Goal: Task Accomplishment & Management: Use online tool/utility

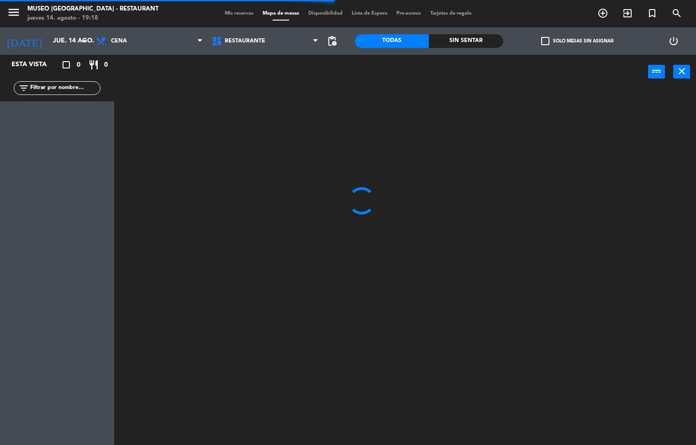
click at [441, 37] on div "Sin sentar" at bounding box center [466, 41] width 74 height 14
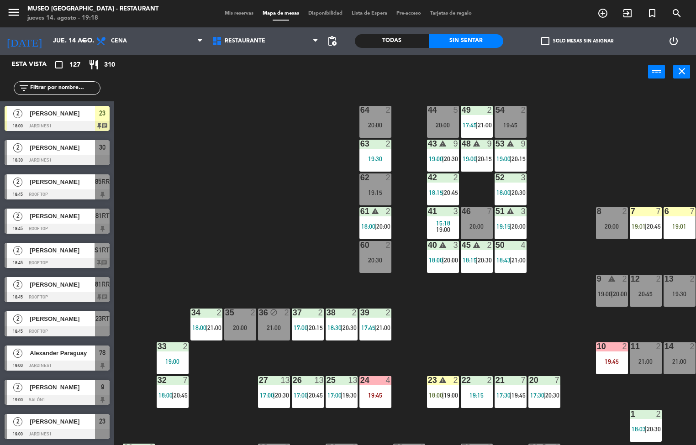
scroll to position [833, 0]
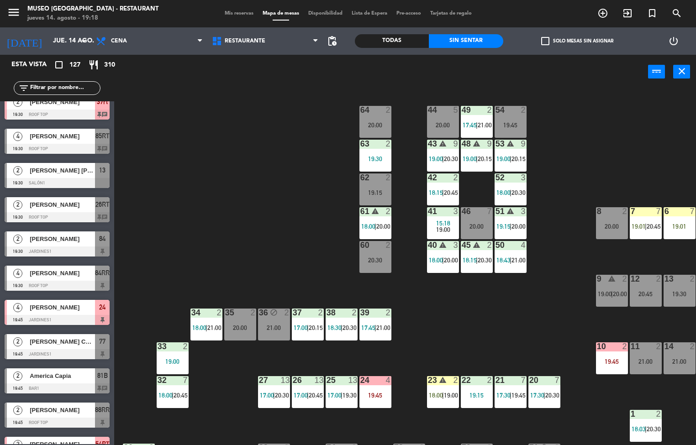
click at [81, 440] on span "[PERSON_NAME]" at bounding box center [62, 445] width 65 height 10
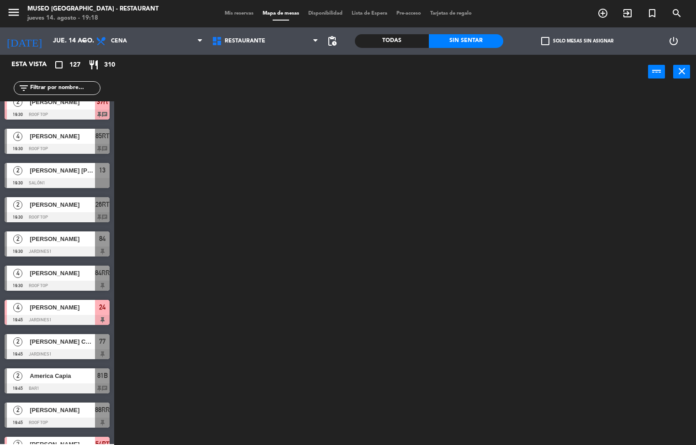
click at [63, 444] on div "54RT open_in_new receipt 7:45 PM jue., 14 ago. 2 personas thankyou [PERSON_NAME…" at bounding box center [57, 448] width 114 height 9
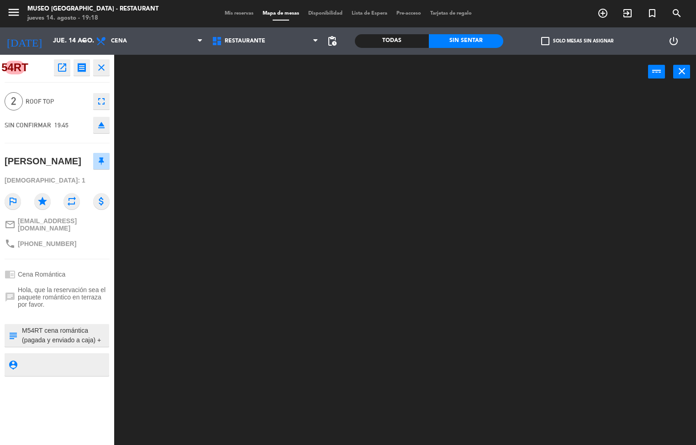
click at [238, 170] on div at bounding box center [408, 267] width 575 height 356
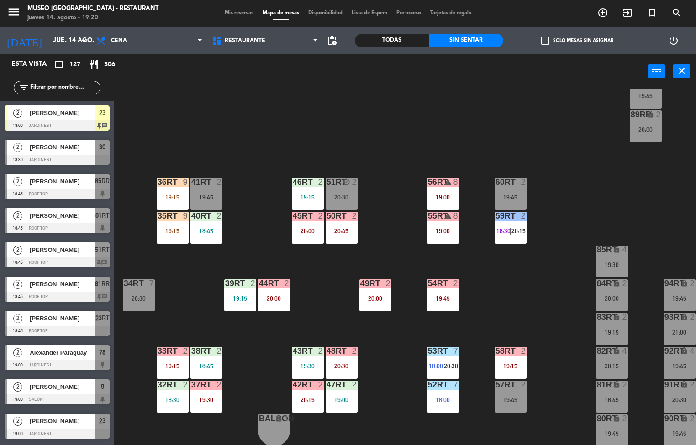
scroll to position [77, 0]
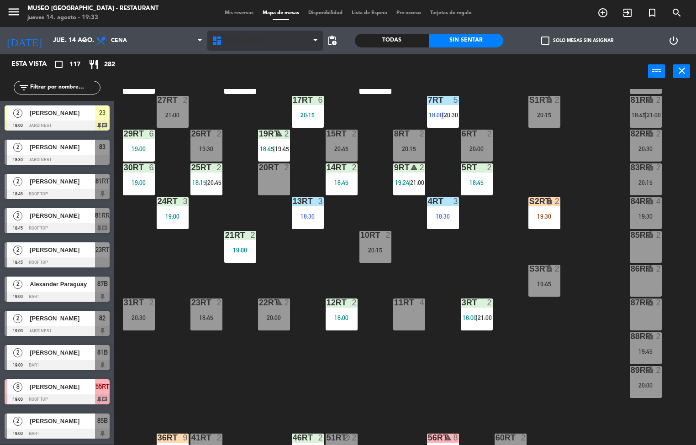
click at [273, 46] on span "Restaurante" at bounding box center [265, 41] width 116 height 20
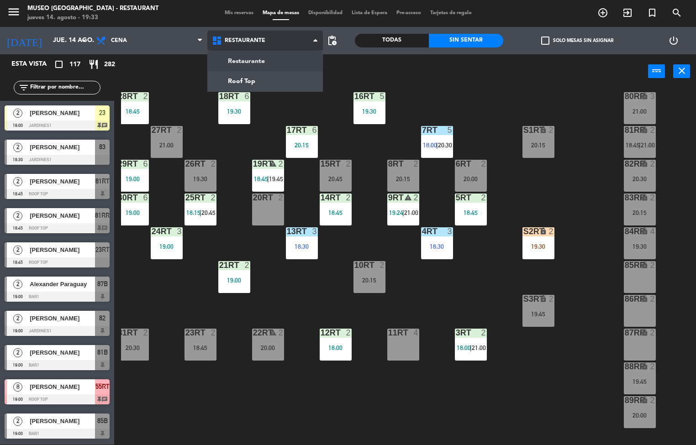
click at [272, 84] on ng-component "menu [GEOGRAPHIC_DATA] - Restaurant jueves 14. agosto - 19:33 Mis reservas Mapa…" at bounding box center [348, 223] width 696 height 446
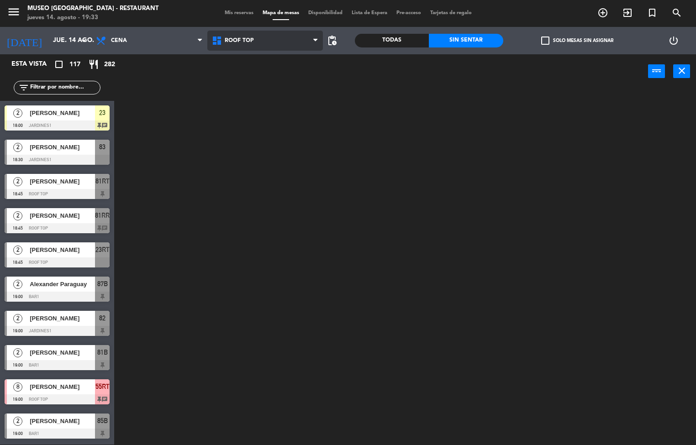
scroll to position [0, 0]
click at [281, 44] on span "Roof Top" at bounding box center [265, 41] width 116 height 20
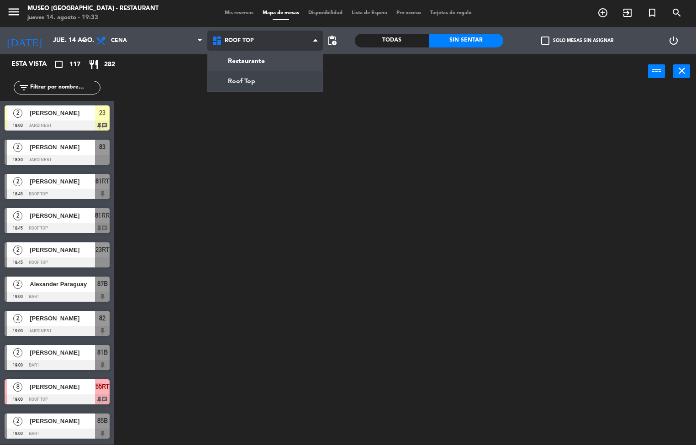
click at [266, 63] on ng-component "menu [GEOGRAPHIC_DATA] - Restaurant jueves 14. agosto - 19:33 Mis reservas Mapa…" at bounding box center [348, 223] width 696 height 446
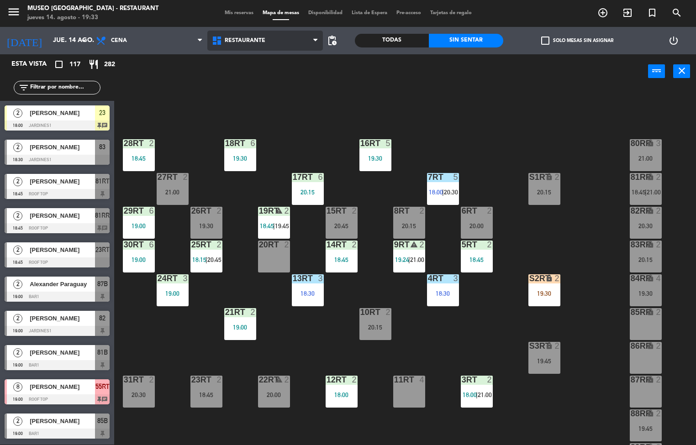
click at [281, 48] on span "Restaurante" at bounding box center [265, 41] width 116 height 20
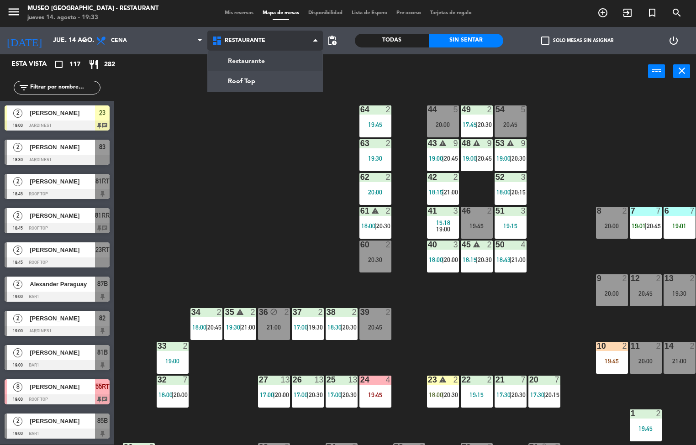
click at [283, 59] on ng-component "menu [GEOGRAPHIC_DATA] - Restaurant jueves 14. agosto - 19:33 Mis reservas Mapa…" at bounding box center [348, 223] width 696 height 446
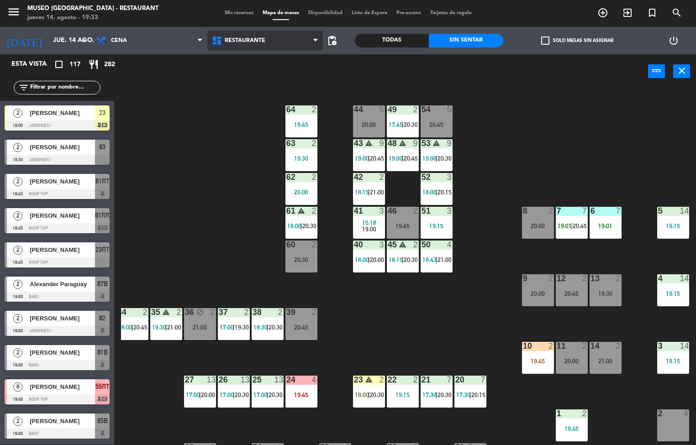
scroll to position [0, 72]
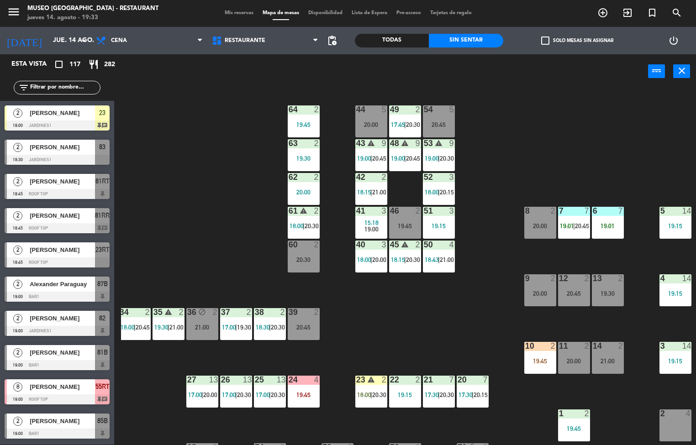
click at [613, 226] on div "19:01" at bounding box center [608, 226] width 32 height 6
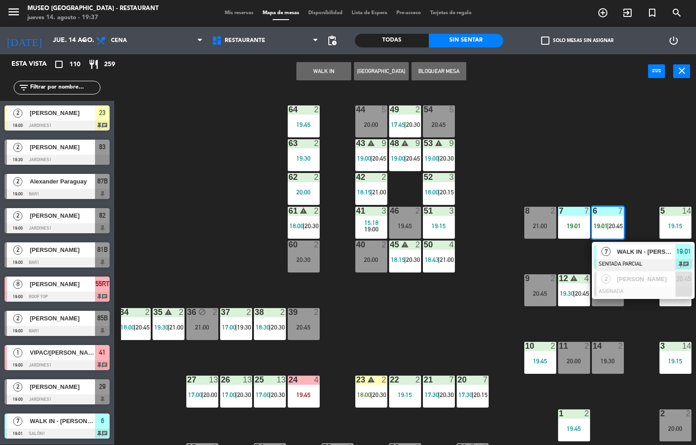
click at [591, 124] on div "44 5 20:00 49 2 17:45 | 20:30 54 5 20:45 64 2 19:45 48 warning 9 19:00 | 20:45 …" at bounding box center [408, 267] width 575 height 356
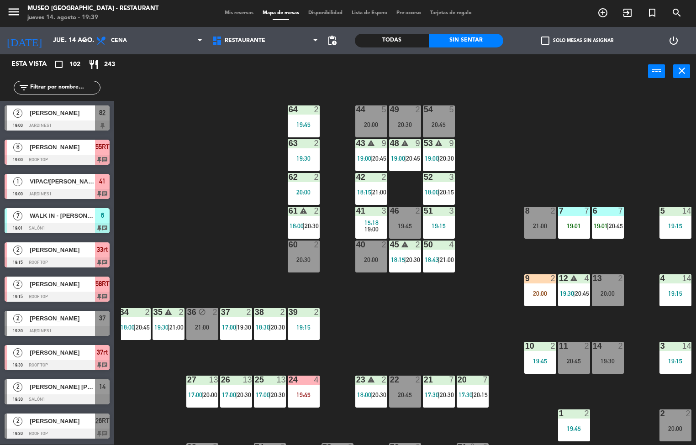
click at [442, 317] on div "44 5 20:00 49 2 20:30 54 5 20:45 64 2 19:45 48 warning 9 19:00 | 20:45 53 warni…" at bounding box center [408, 267] width 575 height 356
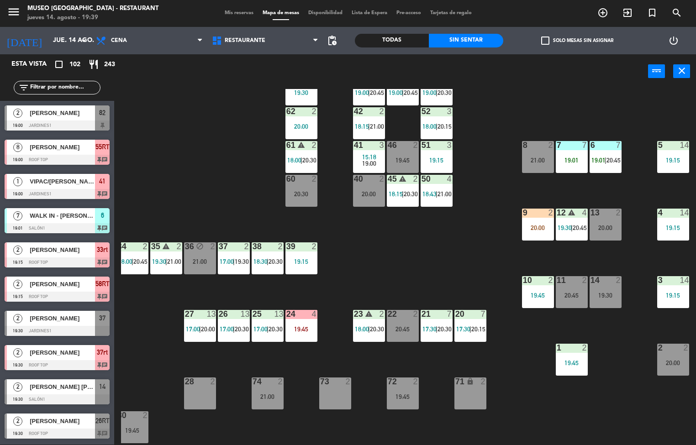
scroll to position [66, 70]
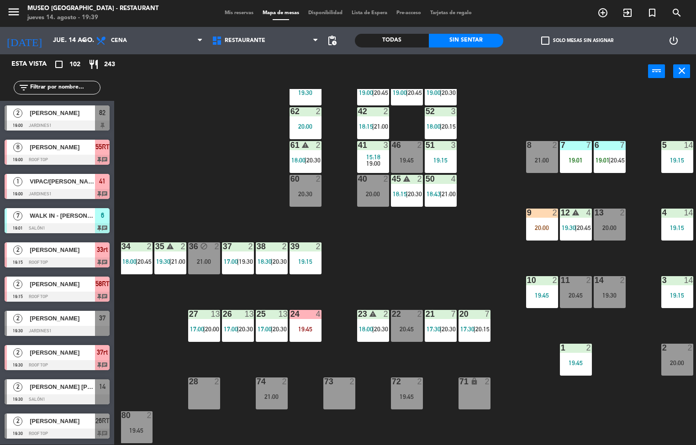
click at [677, 283] on div at bounding box center [676, 280] width 15 height 8
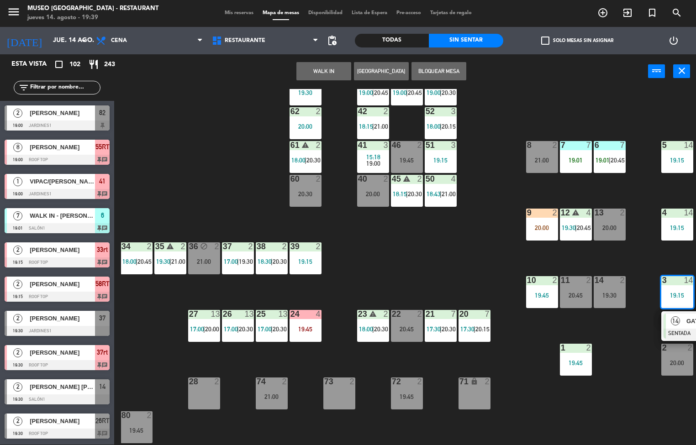
click at [672, 324] on span "14" at bounding box center [675, 320] width 9 height 9
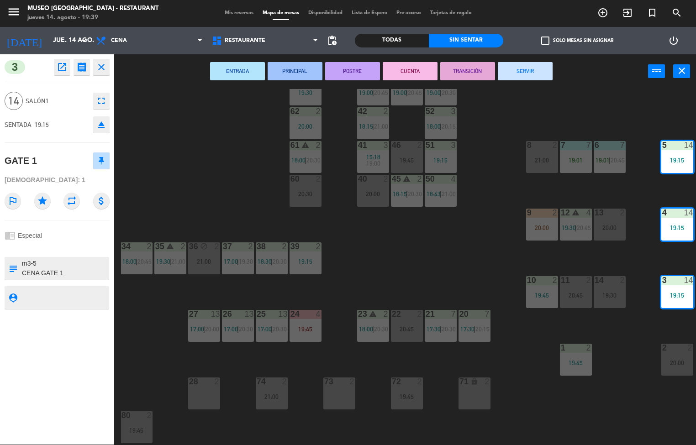
click at [73, 279] on div at bounding box center [64, 268] width 87 height 23
click at [68, 270] on textarea at bounding box center [64, 268] width 87 height 19
click at [66, 69] on icon "open_in_new" at bounding box center [62, 67] width 11 height 11
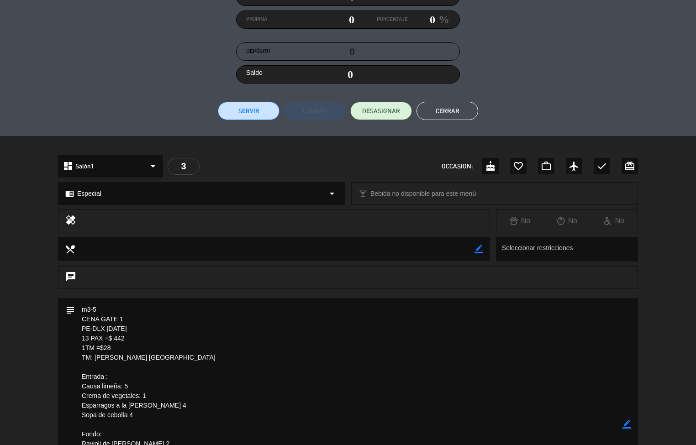
scroll to position [0, 0]
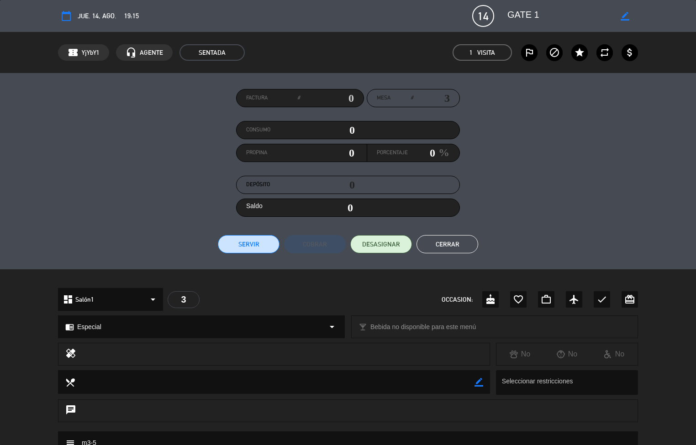
click at [455, 239] on button "Cerrar" at bounding box center [447, 244] width 62 height 18
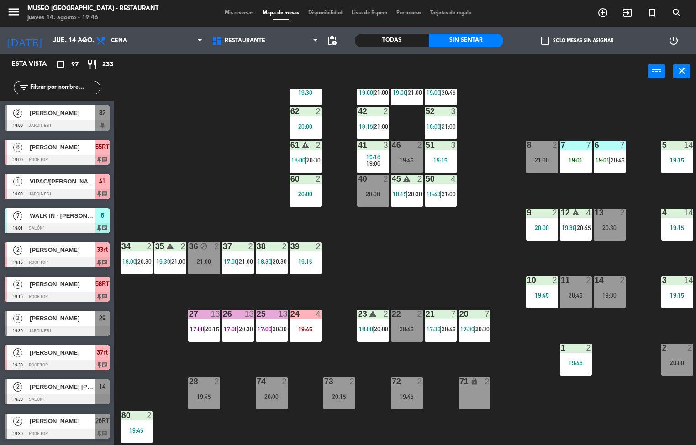
click at [407, 258] on div "44 3 20:30 49 2 20:45 54 5 20:45 64 2 19:45 48 warning 9 19:00 | 21:00 53 warni…" at bounding box center [408, 267] width 575 height 356
click at [313, 178] on div "2" at bounding box center [320, 179] width 15 height 8
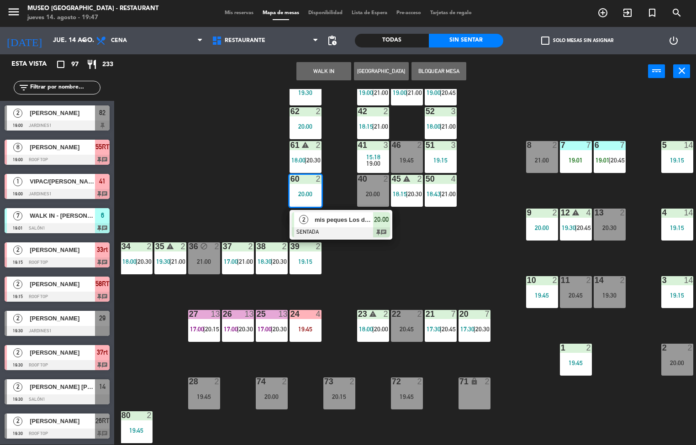
click at [346, 227] on div at bounding box center [341, 232] width 98 height 10
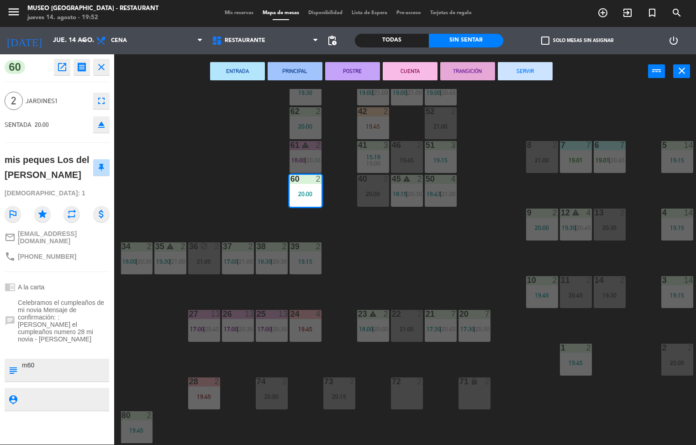
click at [458, 263] on div "44 3 20:30 49 2 20:45 54 5 20:45 64 2 19:45 48 warning 9 19:00 | 21:00 53 warni…" at bounding box center [408, 267] width 575 height 356
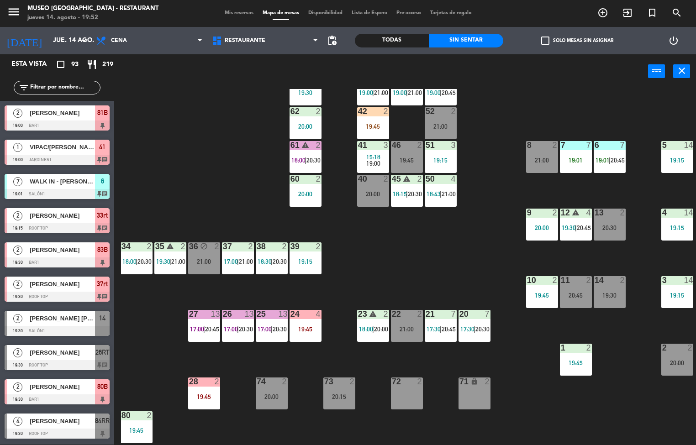
click at [406, 188] on div "45 warning 2 18:15 | 20:30" at bounding box center [407, 191] width 32 height 32
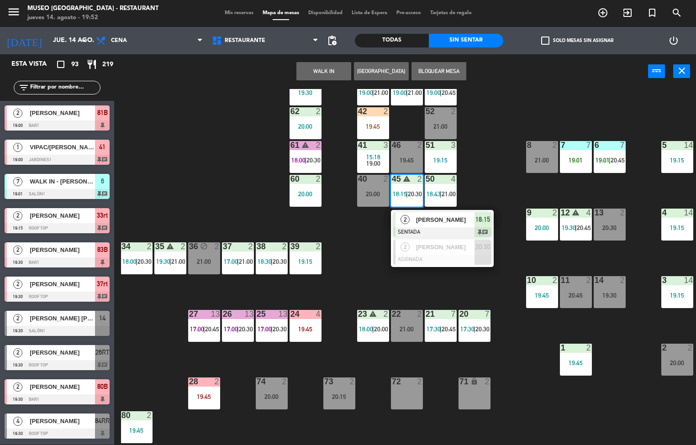
click at [439, 219] on span "[PERSON_NAME]" at bounding box center [445, 220] width 58 height 10
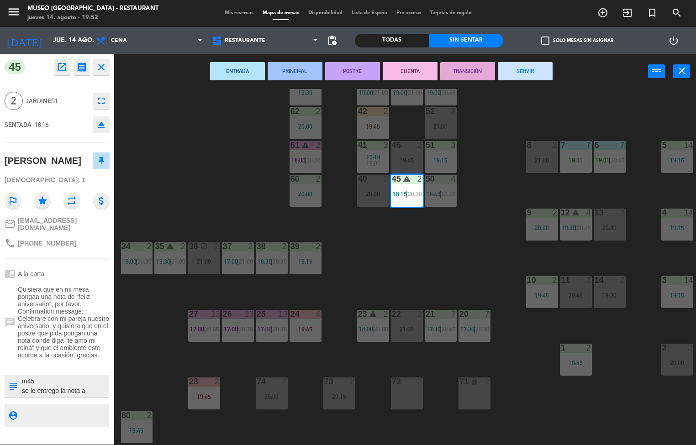
click at [66, 377] on textarea at bounding box center [64, 386] width 87 height 19
click at [438, 248] on div "44 3 20:30 49 2 20:45 54 5 20:45 64 2 19:45 48 warning 9 19:00 | 21:00 53 warni…" at bounding box center [408, 267] width 575 height 356
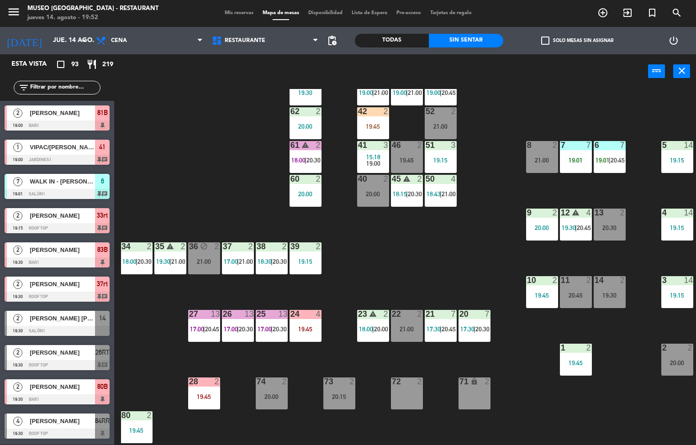
click at [308, 196] on div "20:00" at bounding box center [305, 194] width 32 height 6
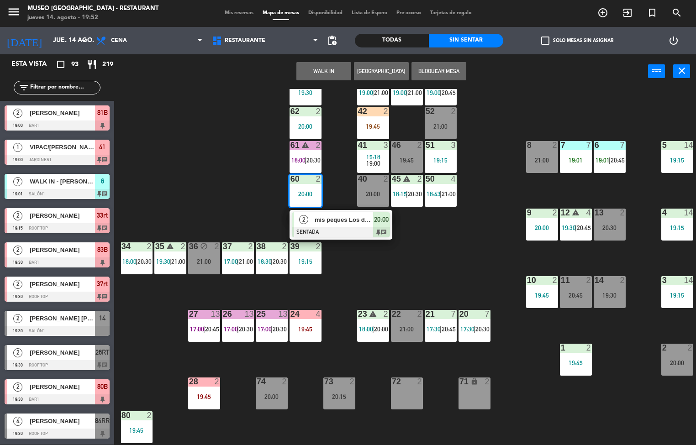
click at [355, 220] on span "mis peques Los del [PERSON_NAME]" at bounding box center [344, 220] width 58 height 10
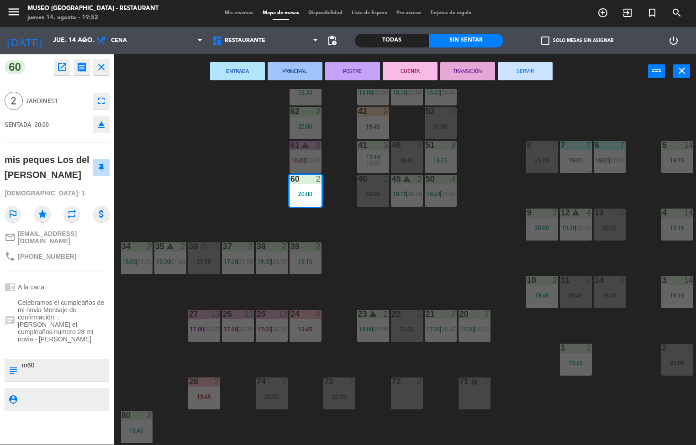
click at [420, 267] on div "44 3 20:30 49 2 20:45 54 5 20:45 64 2 19:45 48 warning 9 19:00 | 21:00 53 warni…" at bounding box center [408, 267] width 575 height 356
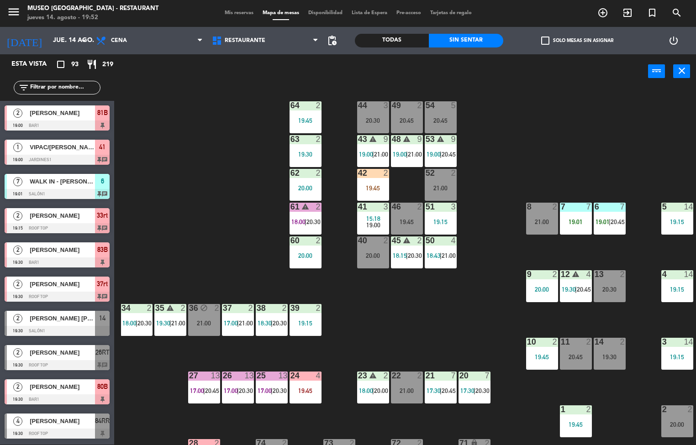
scroll to position [5, 70]
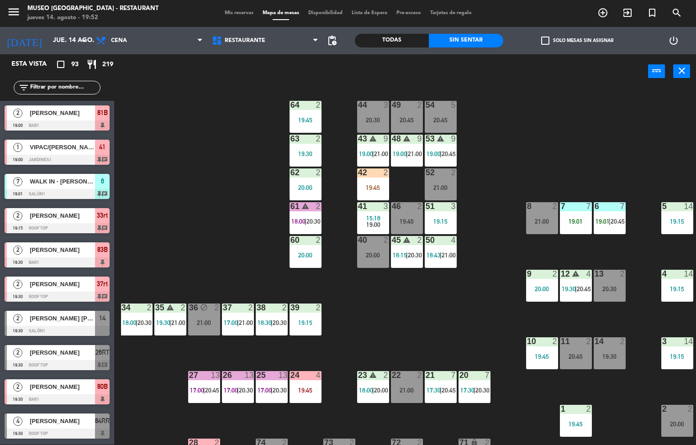
click at [300, 255] on div "20:00" at bounding box center [305, 255] width 32 height 6
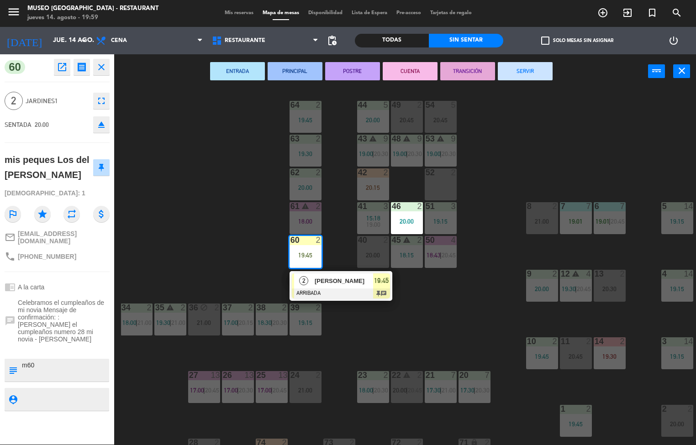
click at [217, 210] on div "44 5 20:00 49 2 20:45 54 5 20:45 64 2 19:45 48 warning 9 19:00 | 20:30 53 warni…" at bounding box center [408, 267] width 575 height 356
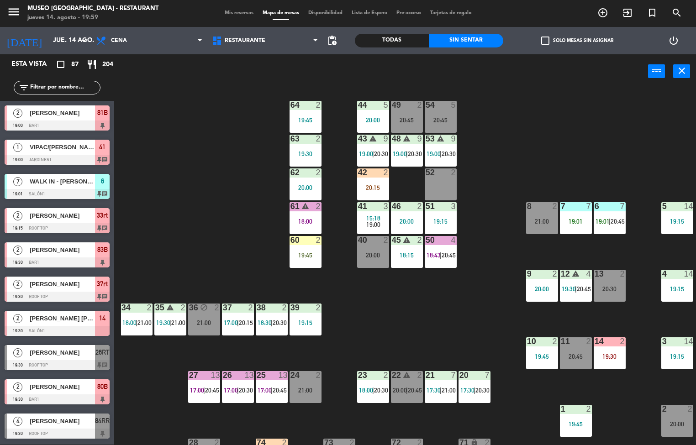
click at [396, 218] on div "20:00" at bounding box center [407, 221] width 32 height 6
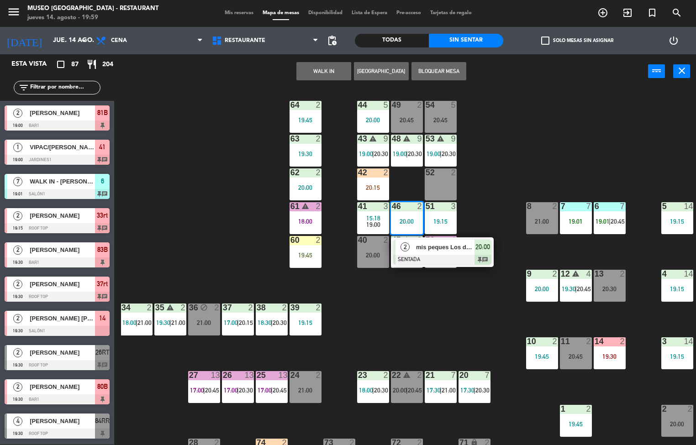
click at [419, 321] on div "44 5 20:00 49 2 20:45 54 5 20:45 64 2 19:45 48 warning 9 19:00 | 20:30 53 warni…" at bounding box center [408, 267] width 575 height 356
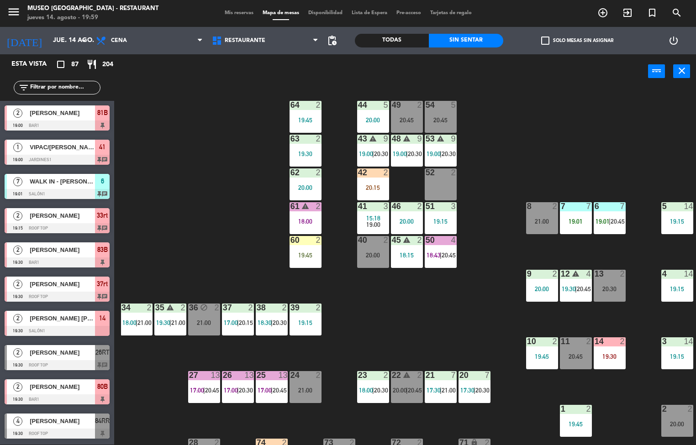
click at [307, 247] on div "60 2 19:45" at bounding box center [305, 252] width 32 height 32
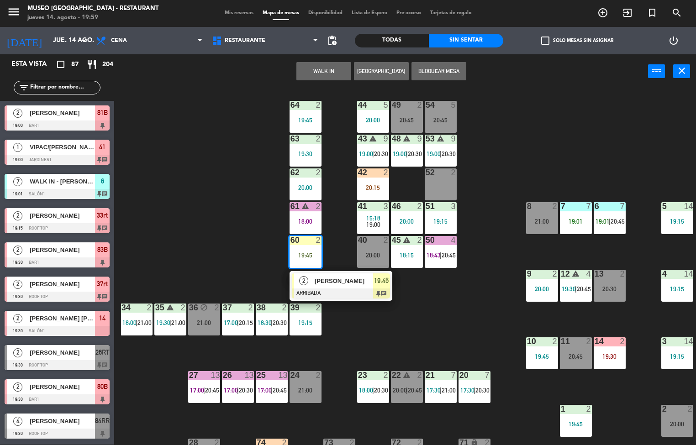
click at [344, 285] on span "[PERSON_NAME]" at bounding box center [344, 281] width 58 height 10
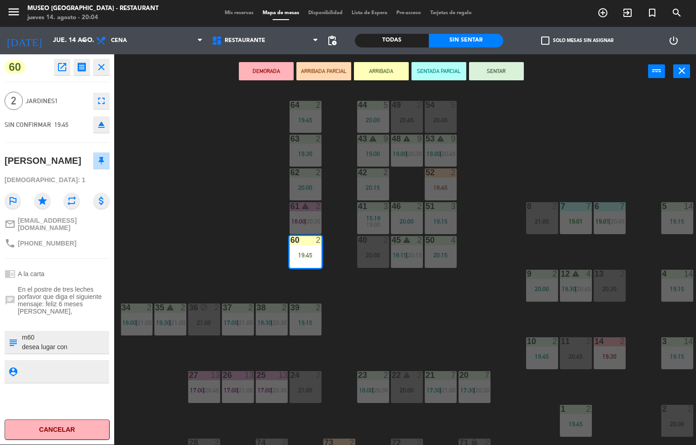
click at [473, 304] on div "44 5 20:00 49 2 20:45 54 5 20:45 64 2 19:45 48 warning 9 19:00 | 20:30 53 warni…" at bounding box center [408, 267] width 575 height 356
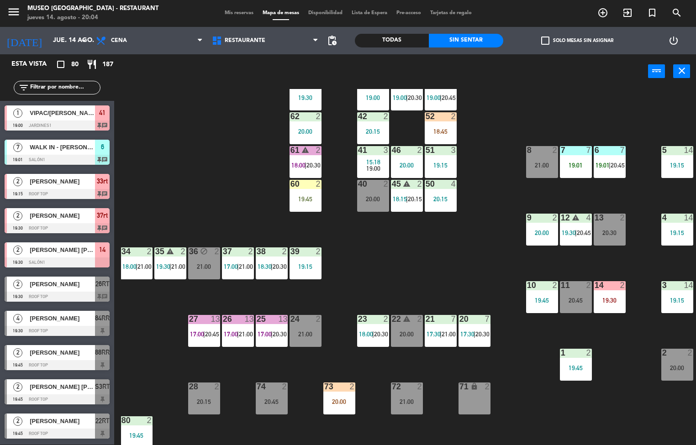
scroll to position [0, 0]
click at [373, 333] on span "|" at bounding box center [373, 334] width 2 height 7
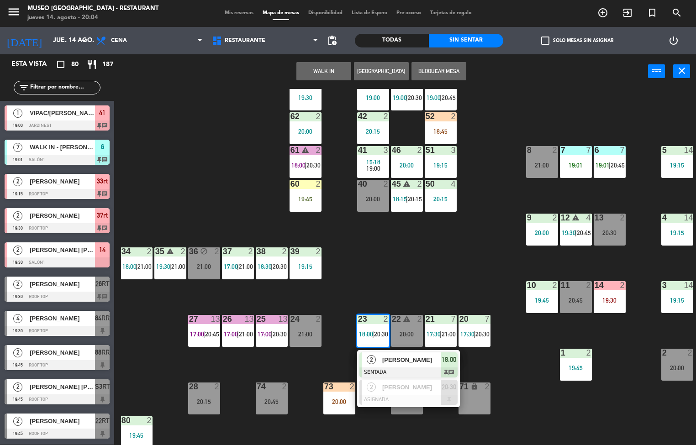
click at [415, 360] on span "[PERSON_NAME]" at bounding box center [411, 360] width 58 height 10
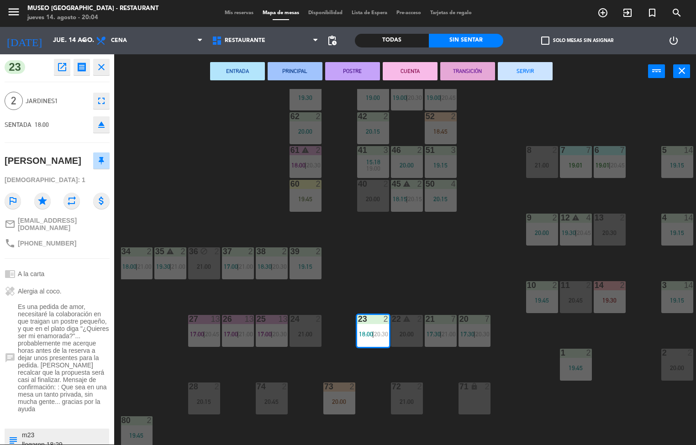
click at [530, 73] on button "SERVIR" at bounding box center [525, 71] width 55 height 18
click at [455, 233] on div "44 5 20:00 49 2 20:45 54 5 20:45 64 2 19:45 48 warning 9 19:00 | 20:30 53 warni…" at bounding box center [408, 267] width 575 height 356
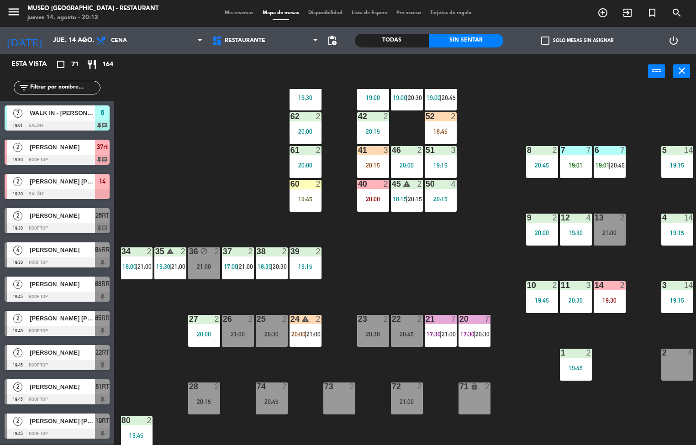
click at [395, 279] on div "44 5 20:00 49 2 20:30 54 5 20:45 64 2 19:45 48 warning 9 19:00 | 20:30 53 warni…" at bounding box center [408, 267] width 575 height 356
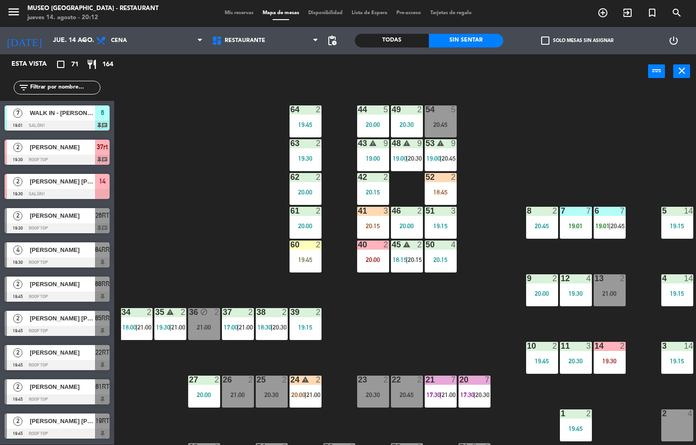
scroll to position [1, 70]
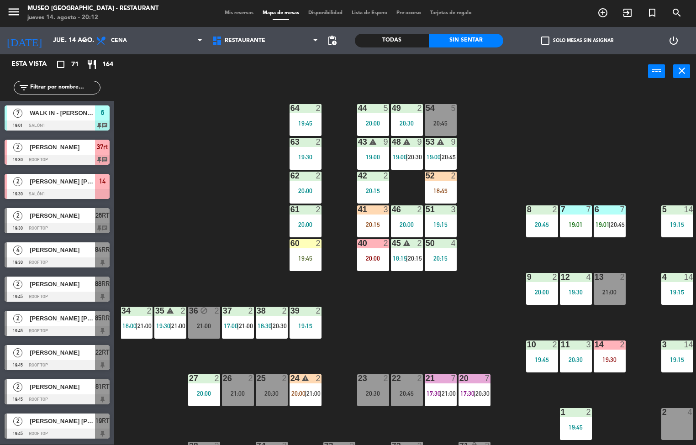
click at [299, 226] on div "20:00" at bounding box center [305, 224] width 32 height 6
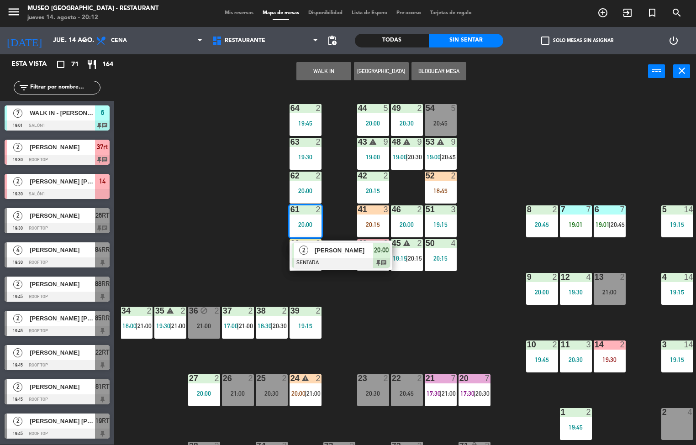
click at [352, 250] on span "[PERSON_NAME]" at bounding box center [344, 251] width 58 height 10
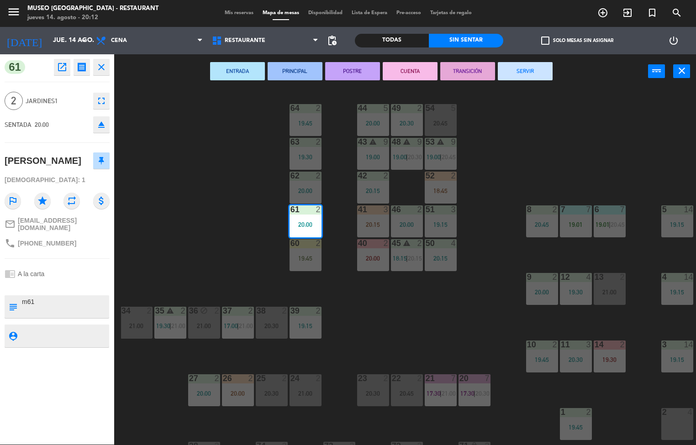
click at [373, 377] on div at bounding box center [372, 378] width 15 height 8
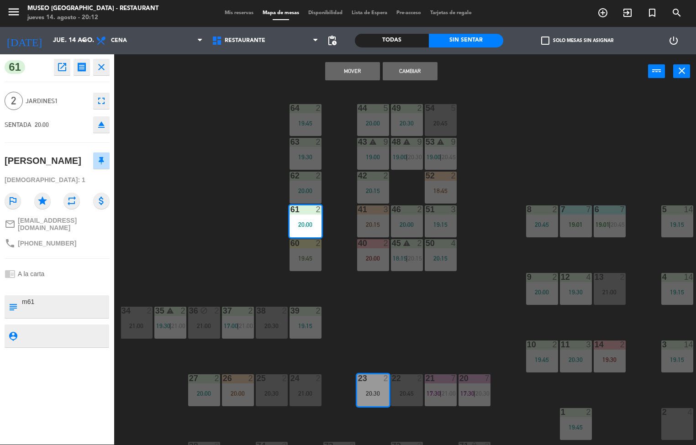
click at [398, 333] on div "44 5 20:00 49 2 20:30 54 5 20:45 64 2 19:45 48 warning 9 19:00 | 20:30 53 warni…" at bounding box center [408, 267] width 575 height 356
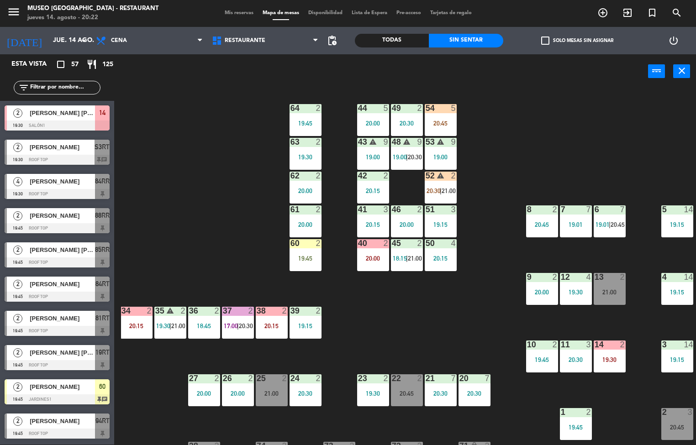
click at [479, 387] on div "20 7 20:30" at bounding box center [474, 390] width 32 height 32
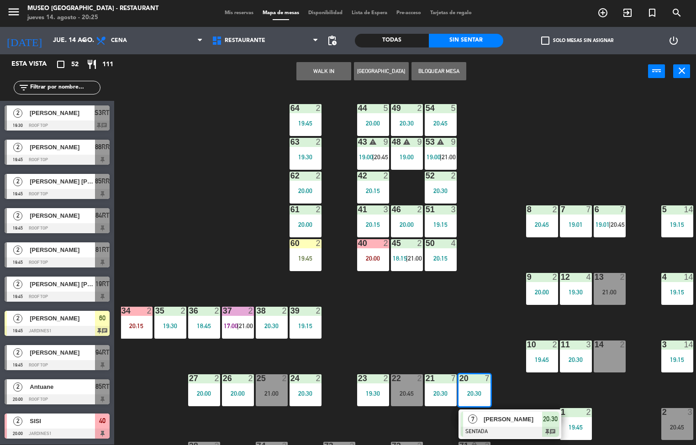
click at [453, 139] on div "9" at bounding box center [453, 142] width 5 height 8
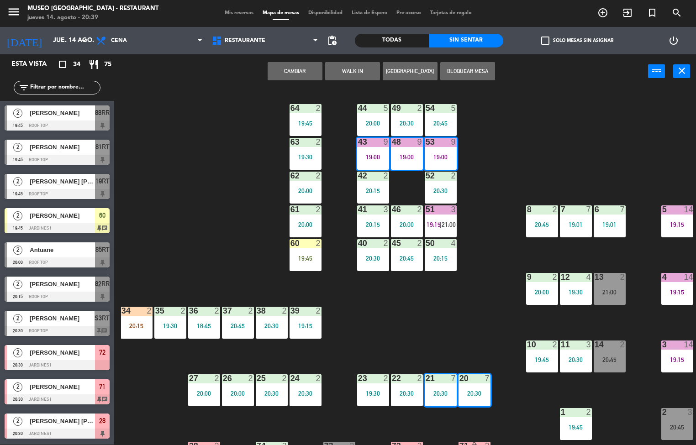
click at [233, 235] on div "44 5 20:00 49 2 20:30 54 5 20:45 64 2 19:45 48 9 19:00 53 9 19:00 63 2 19:30 43…" at bounding box center [408, 267] width 575 height 356
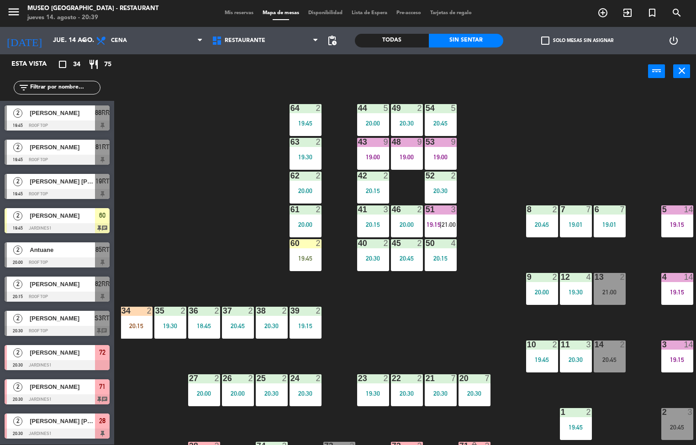
click at [376, 258] on div "20:30" at bounding box center [373, 258] width 32 height 6
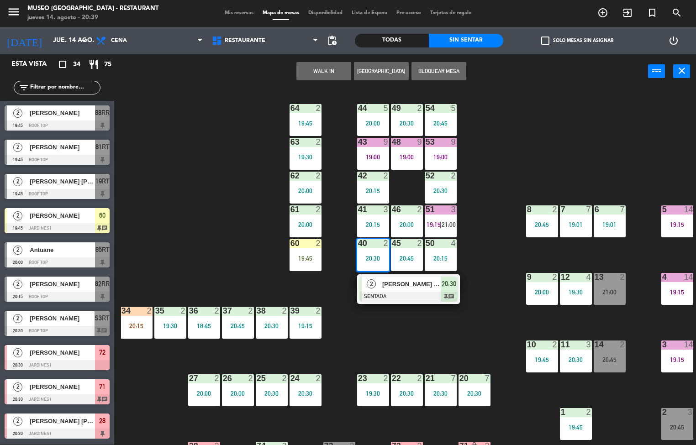
click at [399, 295] on div at bounding box center [408, 297] width 98 height 10
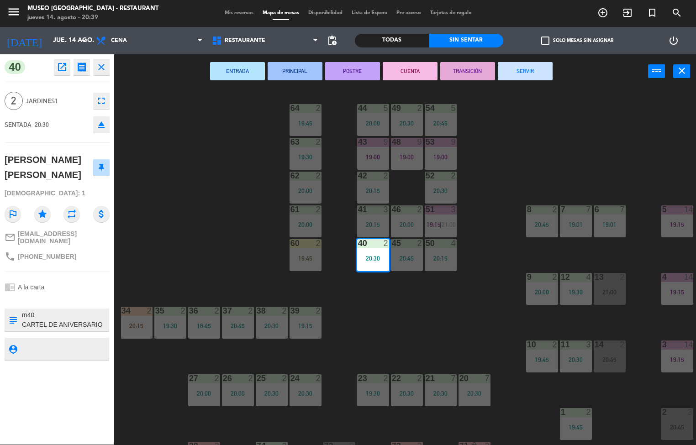
click at [415, 325] on div "44 5 20:00 49 2 20:30 54 5 20:45 64 2 19:45 48 9 19:00 53 9 19:00 63 2 19:30 43…" at bounding box center [408, 267] width 575 height 356
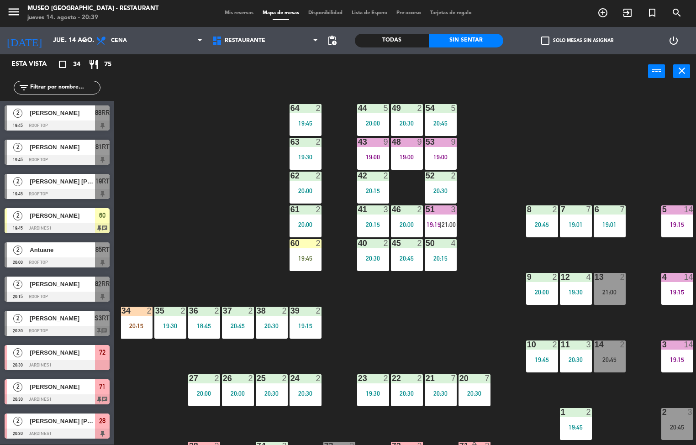
click at [392, 242] on div "45" at bounding box center [392, 243] width 0 height 8
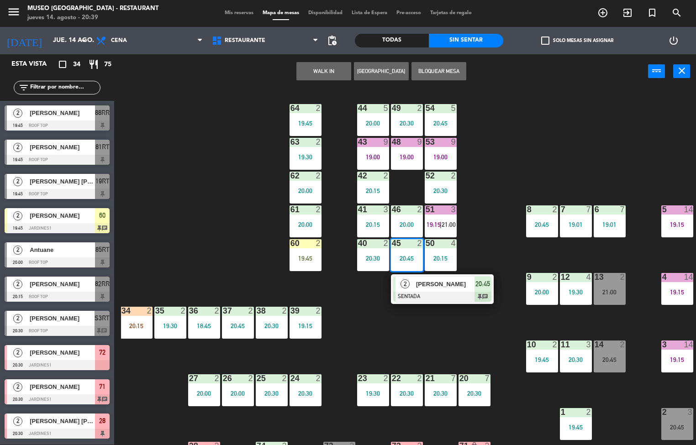
click at [403, 331] on div "44 5 20:00 49 2 20:30 54 5 20:45 64 2 19:45 48 9 19:00 53 9 19:00 63 2 19:30 43…" at bounding box center [408, 267] width 575 height 356
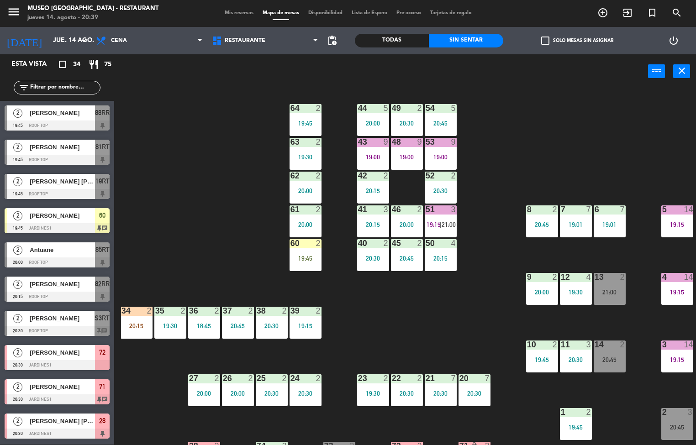
click at [400, 258] on div "20:45" at bounding box center [407, 258] width 32 height 6
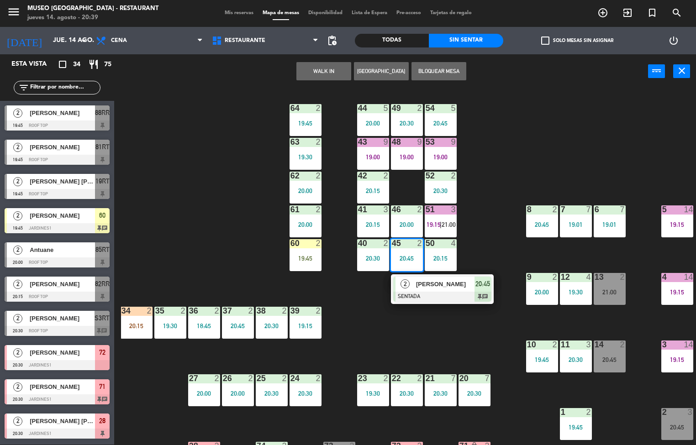
click at [452, 279] on span "[PERSON_NAME]" at bounding box center [445, 284] width 58 height 10
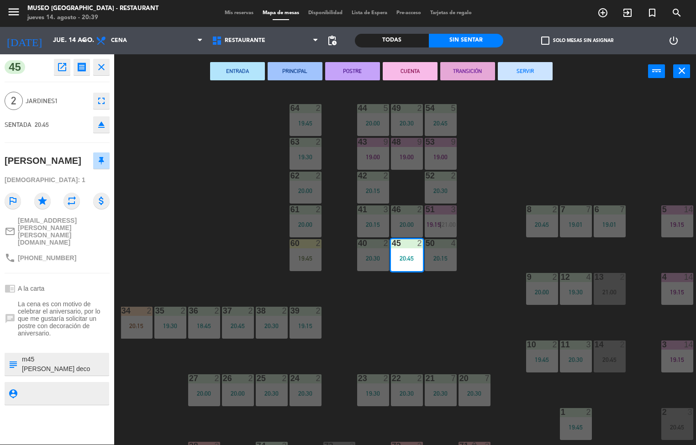
click at [385, 357] on div "44 5 20:00 49 2 20:30 54 5 20:45 64 2 19:45 48 9 19:00 53 9 19:00 63 2 19:30 43…" at bounding box center [408, 267] width 575 height 356
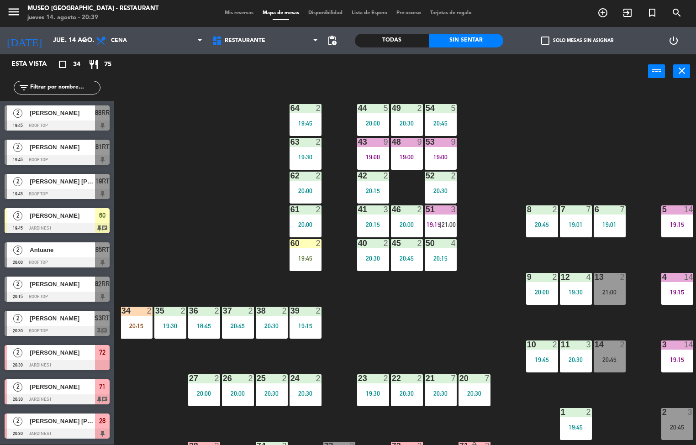
click at [377, 256] on div "20:30" at bounding box center [373, 258] width 32 height 6
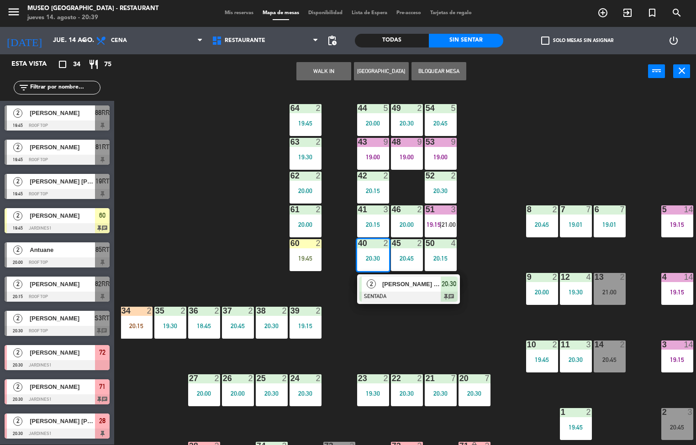
click at [420, 288] on span "[PERSON_NAME] [PERSON_NAME]" at bounding box center [411, 284] width 58 height 10
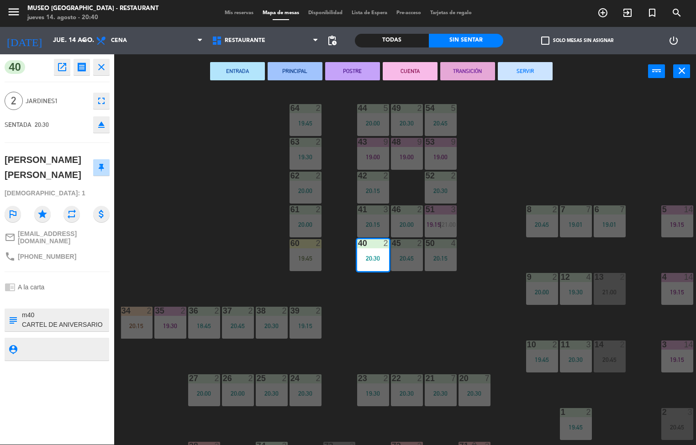
click at [201, 233] on div "44 5 20:00 49 2 20:30 54 5 20:45 64 2 19:45 48 9 19:00 53 9 19:00 63 2 19:30 43…" at bounding box center [408, 267] width 575 height 356
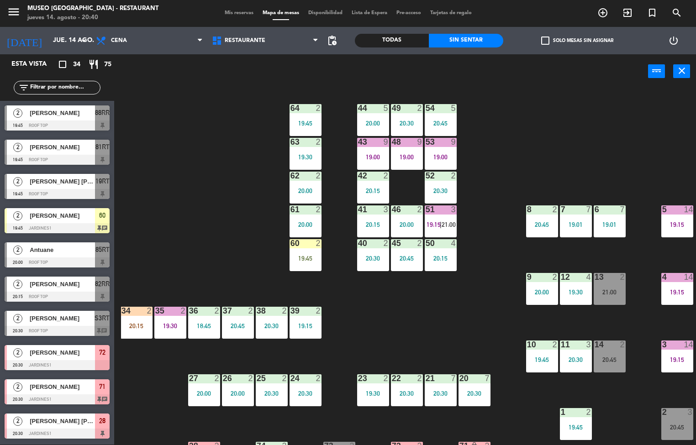
click at [299, 259] on div "19:45" at bounding box center [305, 258] width 32 height 6
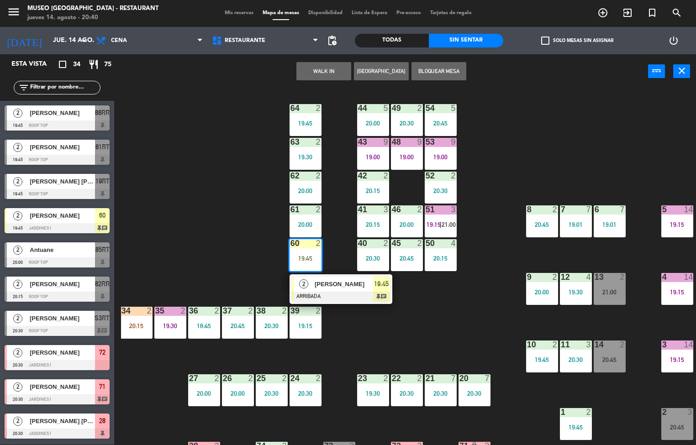
click at [340, 294] on div at bounding box center [341, 297] width 98 height 10
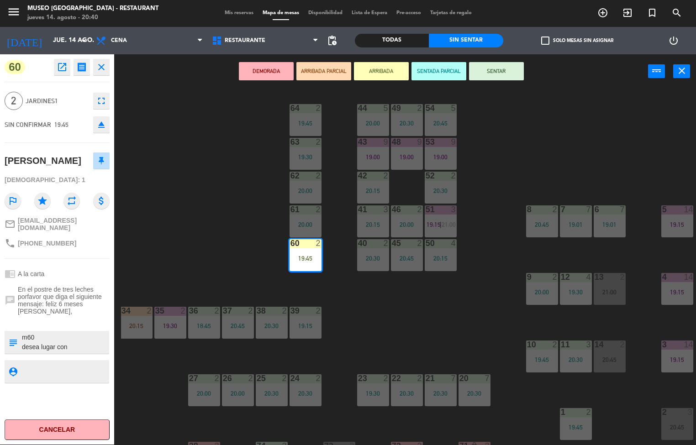
click at [450, 336] on div "44 5 20:00 49 2 20:30 54 5 20:45 64 2 19:45 48 9 19:00 53 9 19:00 63 2 19:30 43…" at bounding box center [408, 267] width 575 height 356
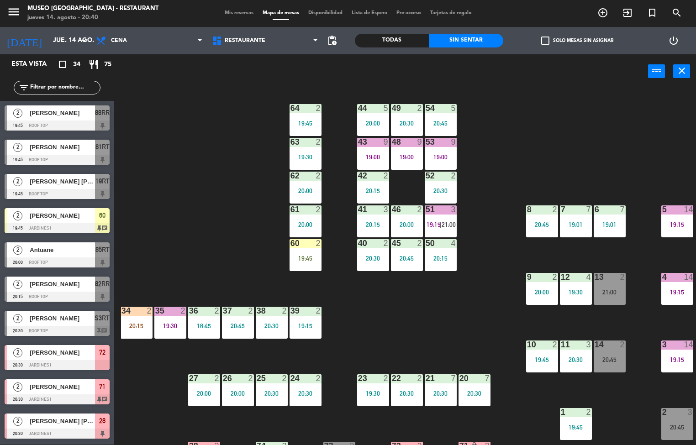
click at [201, 203] on div "44 5 20:00 49 2 20:30 54 5 20:45 64 2 19:45 48 9 19:00 53 9 19:00 63 2 19:30 43…" at bounding box center [408, 267] width 575 height 356
click at [361, 333] on div "44 5 20:00 49 2 20:30 54 5 20:45 64 2 19:45 48 9 19:00 53 9 19:00 63 2 19:30 43…" at bounding box center [408, 267] width 575 height 356
click at [299, 255] on div "19:45" at bounding box center [305, 258] width 32 height 6
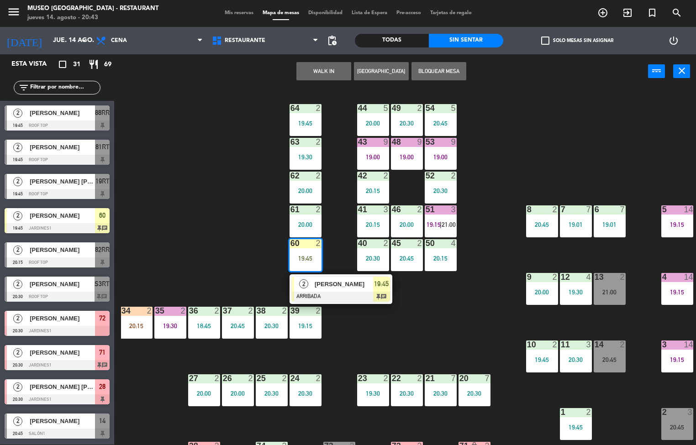
click at [340, 293] on div at bounding box center [341, 297] width 98 height 10
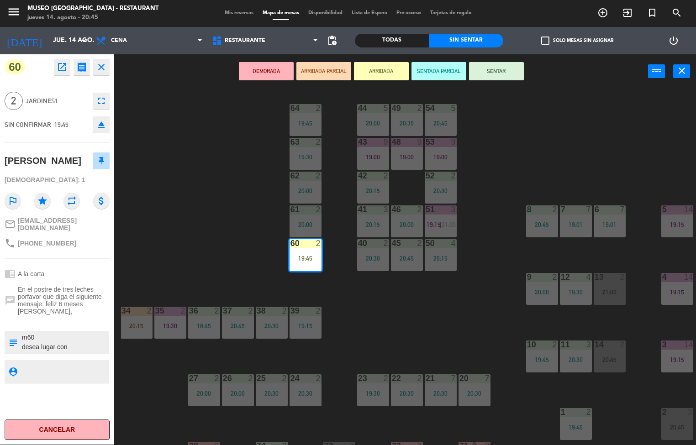
click at [436, 320] on div "44 5 20:00 49 2 20:30 54 5 20:45 64 2 19:45 48 9 19:00 53 9 19:00 63 2 19:30 43…" at bounding box center [408, 267] width 575 height 356
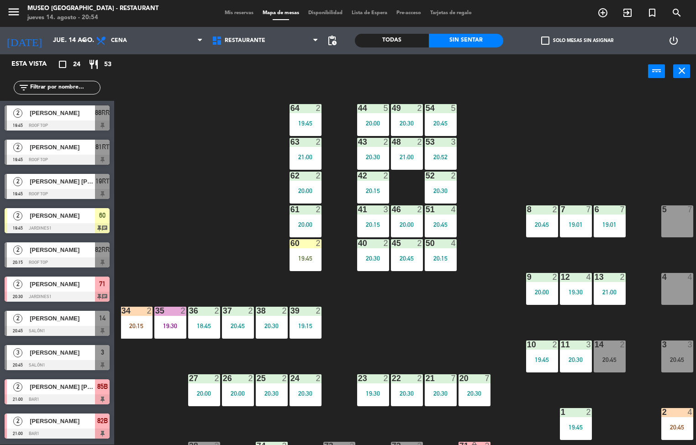
click at [358, 255] on div "20:30" at bounding box center [373, 258] width 32 height 6
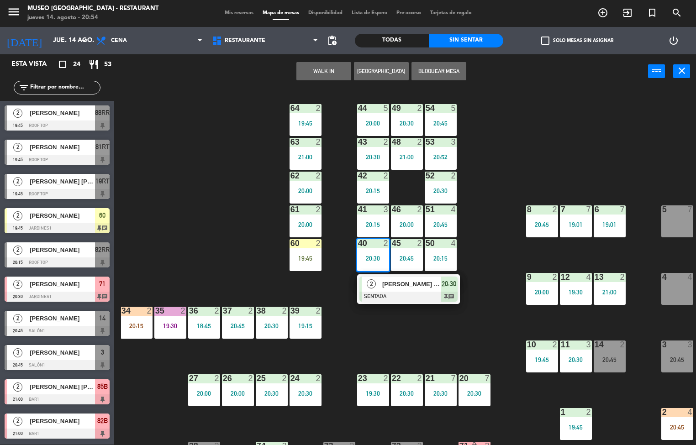
click at [419, 298] on div at bounding box center [408, 297] width 98 height 10
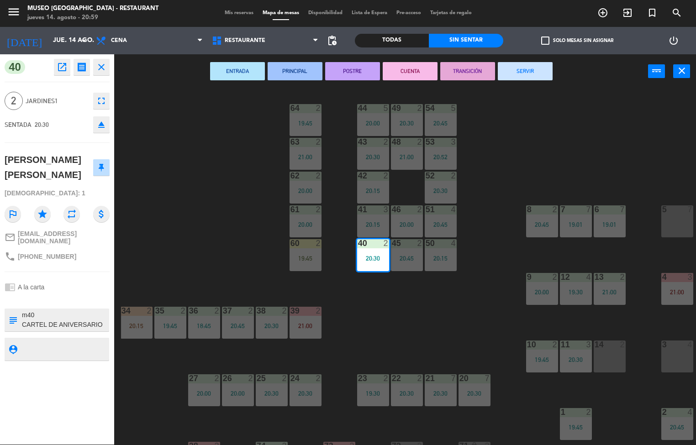
click at [393, 333] on div "44 5 20:00 49 2 20:30 54 5 20:45 64 2 19:45 48 2 21:00 53 3 20:52 63 2 21:00 43…" at bounding box center [408, 267] width 575 height 356
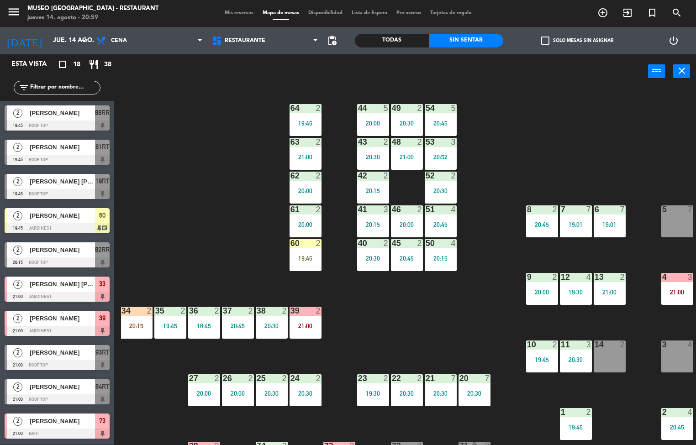
click at [296, 261] on div "19:45" at bounding box center [305, 258] width 32 height 6
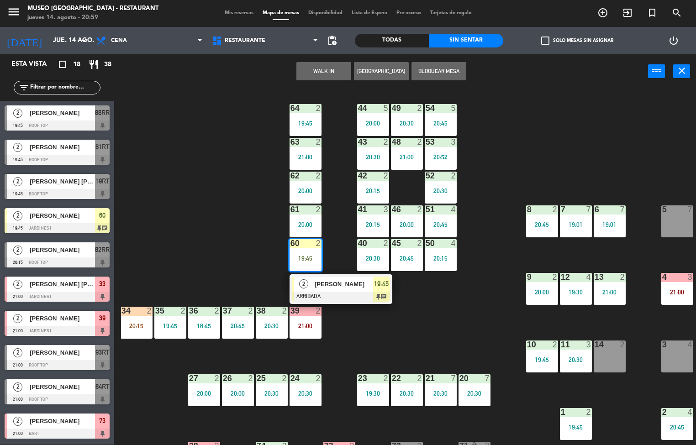
click at [342, 283] on span "[PERSON_NAME]" at bounding box center [344, 284] width 58 height 10
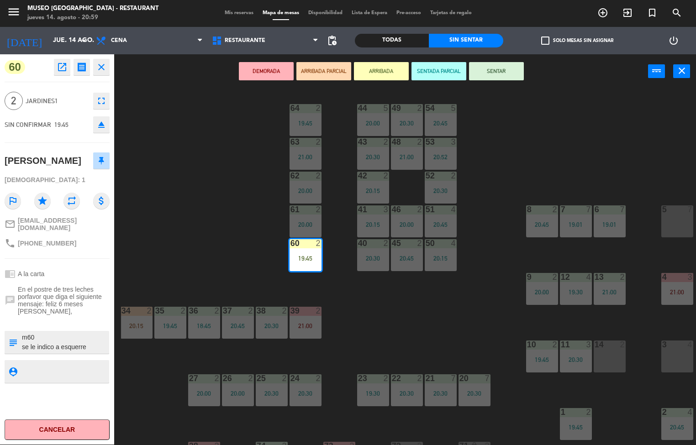
click at [429, 303] on div "44 5 20:00 49 2 20:30 54 5 20:45 64 2 19:45 48 2 21:00 53 3 20:52 63 2 21:00 43…" at bounding box center [408, 267] width 575 height 356
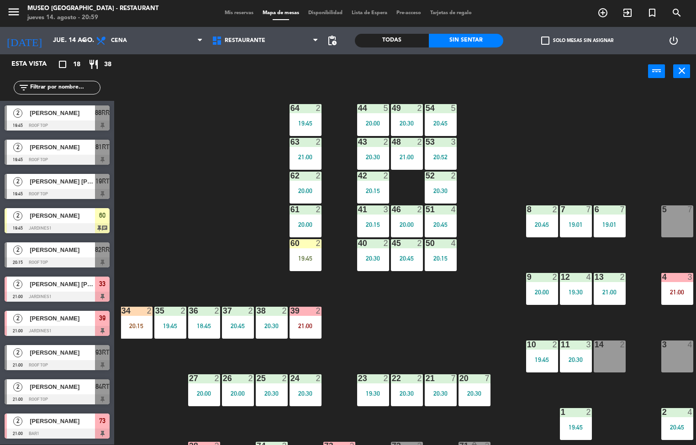
click at [298, 220] on div "61 2 20:00" at bounding box center [305, 221] width 32 height 32
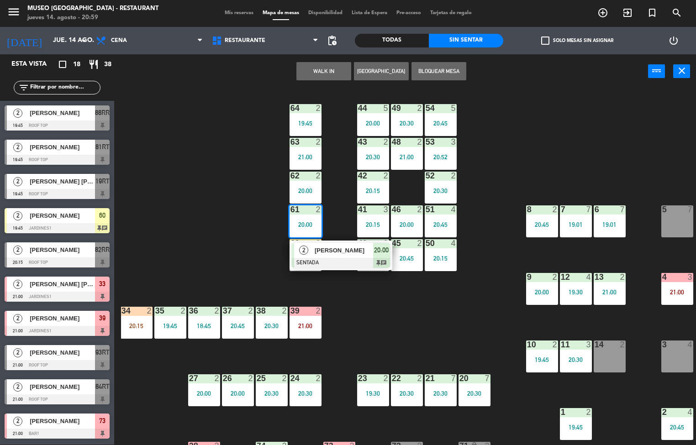
click at [343, 247] on span "[PERSON_NAME]" at bounding box center [344, 251] width 58 height 10
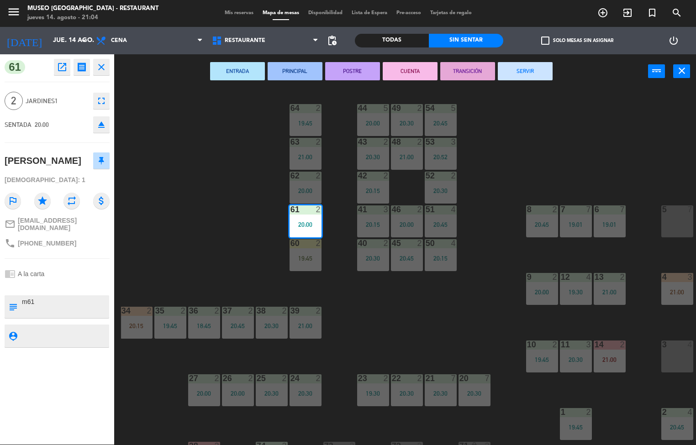
click at [365, 336] on div "44 5 20:00 49 2 20:30 54 5 20:45 64 2 19:45 48 2 21:00 53 3 20:52 63 2 21:00 43…" at bounding box center [408, 267] width 575 height 356
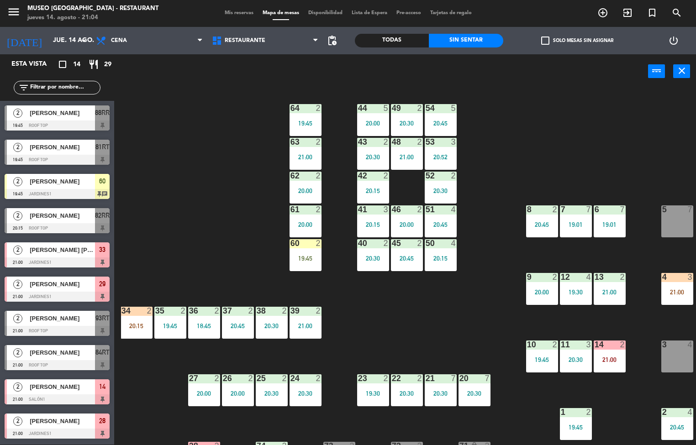
click at [669, 292] on div "21:00" at bounding box center [677, 292] width 32 height 6
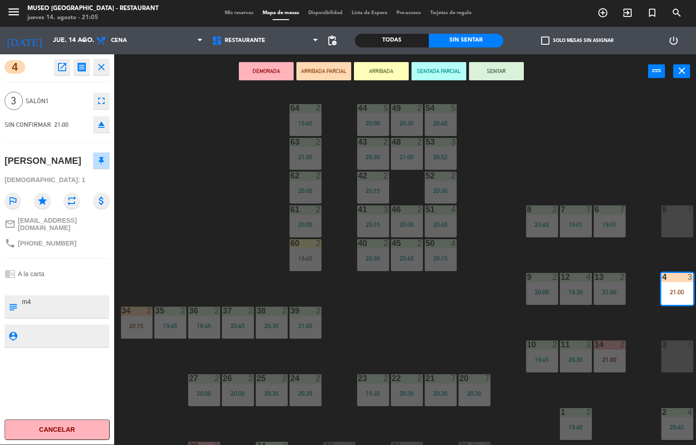
click at [389, 316] on div "44 5 20:00 49 2 20:30 54 5 20:45 64 2 19:45 48 2 21:00 53 3 20:52 63 2 21:00 43…" at bounding box center [408, 267] width 575 height 356
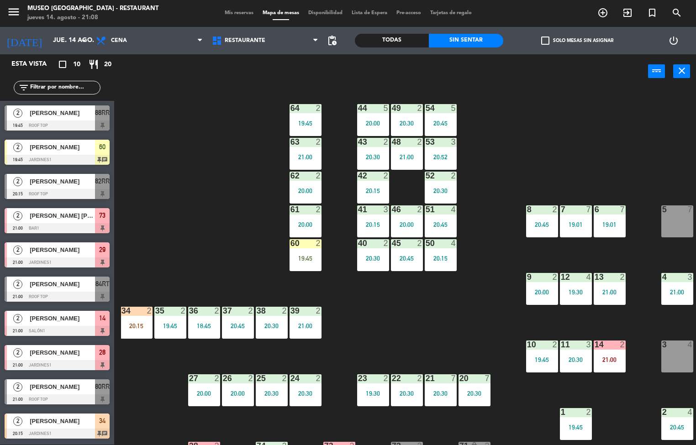
scroll to position [0, 0]
click at [362, 318] on div "44 5 20:00 49 2 20:30 54 5 20:45 64 2 19:45 48 2 21:00 53 3 20:52 63 2 21:00 43…" at bounding box center [408, 267] width 575 height 356
click at [299, 257] on div "19:45" at bounding box center [305, 258] width 32 height 6
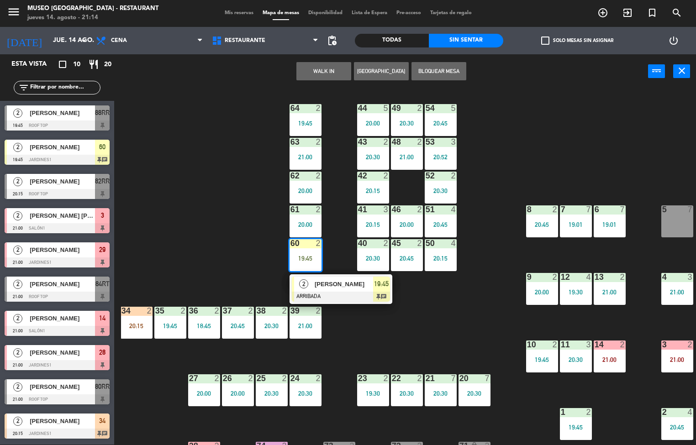
click at [340, 280] on span "[PERSON_NAME]" at bounding box center [344, 284] width 58 height 10
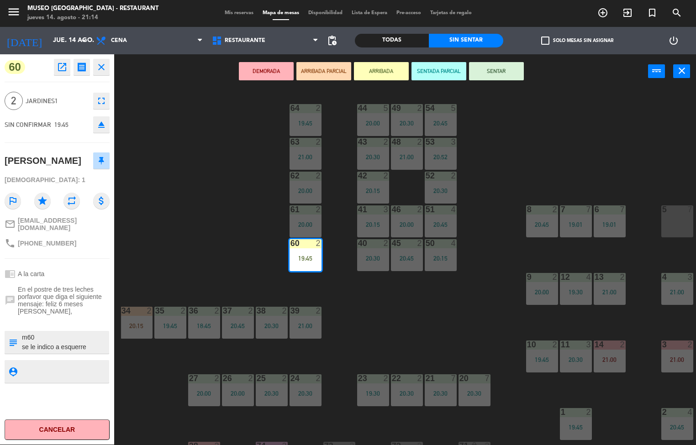
click at [70, 333] on textarea at bounding box center [64, 342] width 87 height 19
click at [359, 333] on div "44 5 20:00 49 2 20:30 54 5 20:45 64 2 19:45 48 2 21:00 53 3 20:52 63 2 21:00 43…" at bounding box center [408, 267] width 575 height 356
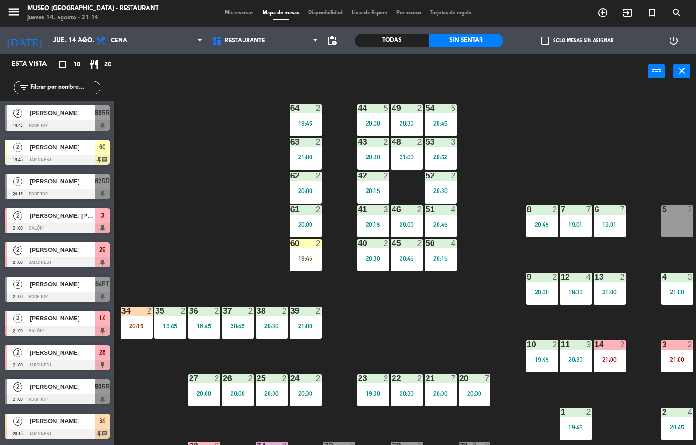
click at [368, 257] on div "20:30" at bounding box center [373, 258] width 32 height 6
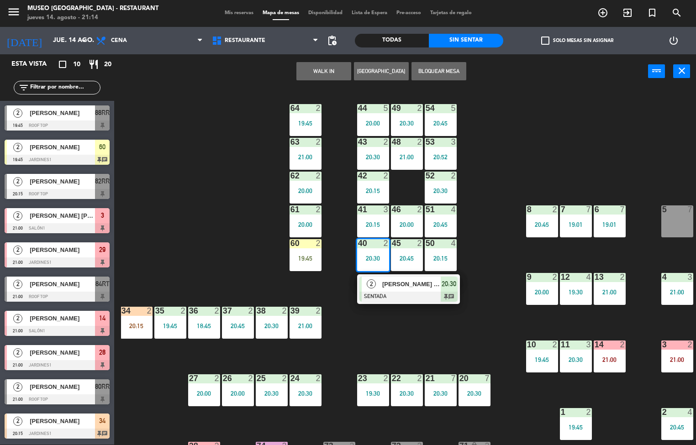
click at [219, 229] on div "44 5 20:00 49 2 20:30 54 5 20:45 64 2 19:45 48 2 21:00 53 3 20:52 63 2 21:00 43…" at bounding box center [408, 267] width 575 height 356
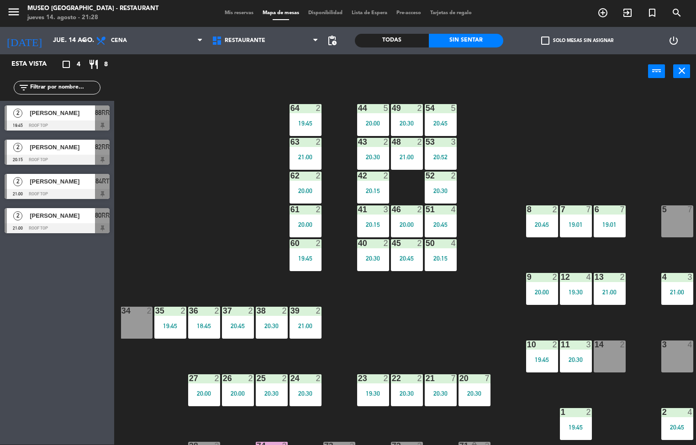
click at [436, 320] on div "44 5 20:00 49 2 20:30 54 5 20:45 64 2 19:45 48 2 21:00 53 3 20:52 63 2 21:00 43…" at bounding box center [408, 267] width 575 height 356
click at [436, 253] on div "50 4 20:15" at bounding box center [441, 255] width 32 height 32
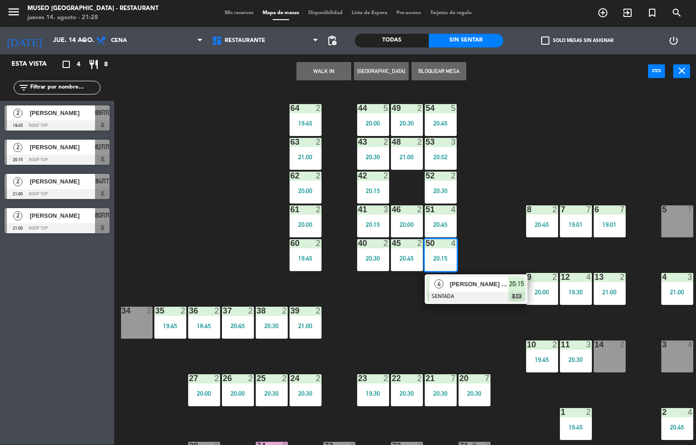
click at [474, 286] on span "[PERSON_NAME] [PERSON_NAME]" at bounding box center [479, 284] width 58 height 10
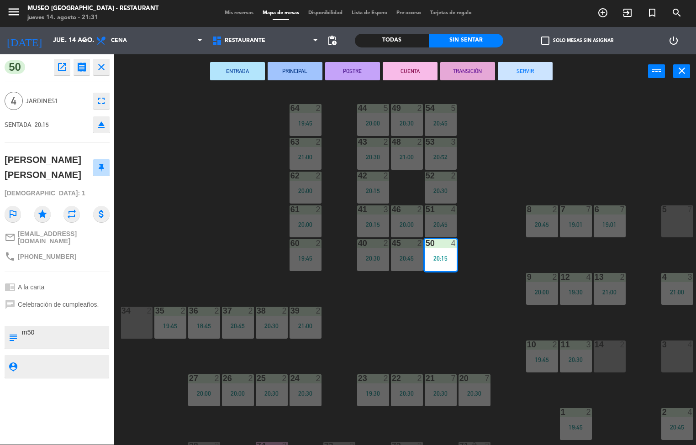
click at [377, 325] on div "44 5 20:00 49 2 20:30 54 5 20:45 64 2 19:45 48 2 21:00 53 3 20:52 63 2 21:00 43…" at bounding box center [408, 267] width 575 height 356
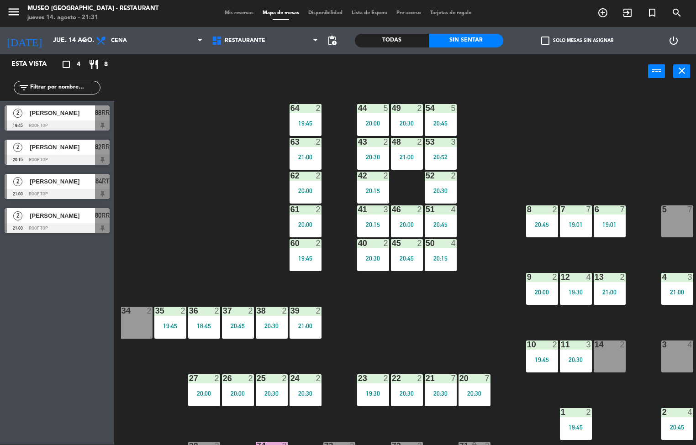
click at [392, 243] on div "45" at bounding box center [392, 243] width 0 height 8
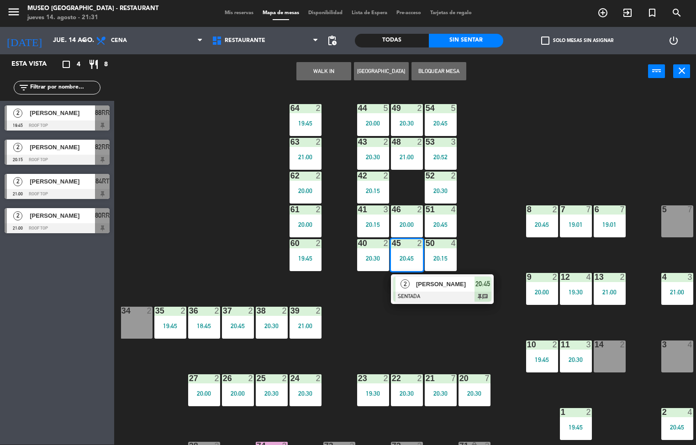
click at [438, 284] on span "[PERSON_NAME]" at bounding box center [445, 284] width 58 height 10
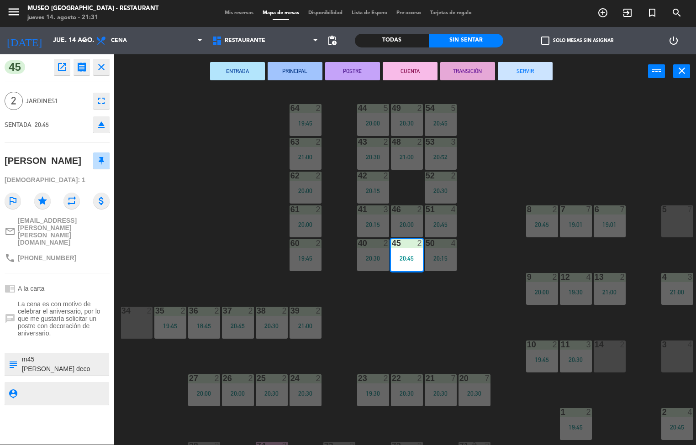
click at [419, 340] on div "44 5 20:00 49 2 20:30 54 5 20:45 64 2 19:45 48 2 21:00 53 3 20:52 63 2 21:00 43…" at bounding box center [408, 267] width 575 height 356
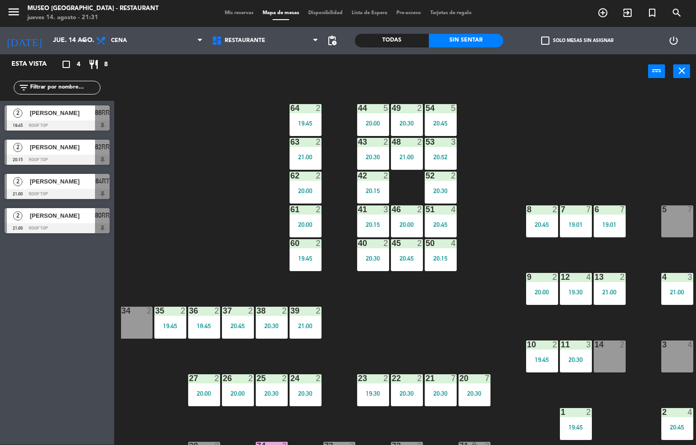
click at [363, 429] on div "44 5 20:00 49 2 20:30 54 5 20:45 64 2 19:45 48 2 21:00 53 3 20:52 63 2 21:00 43…" at bounding box center [408, 267] width 575 height 356
click at [309, 243] on div at bounding box center [305, 243] width 15 height 8
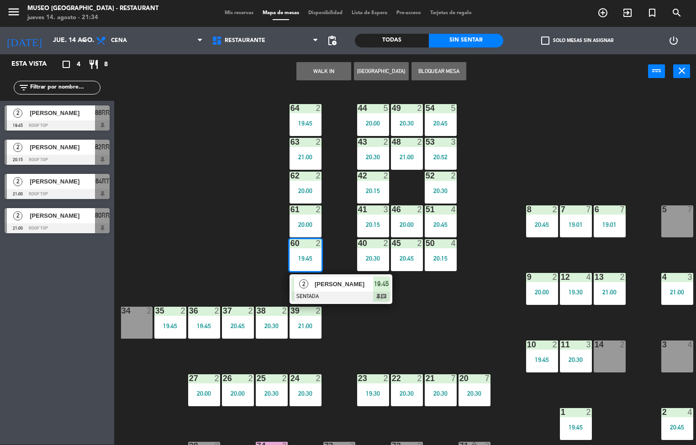
click at [347, 285] on span "[PERSON_NAME]" at bounding box center [344, 284] width 58 height 10
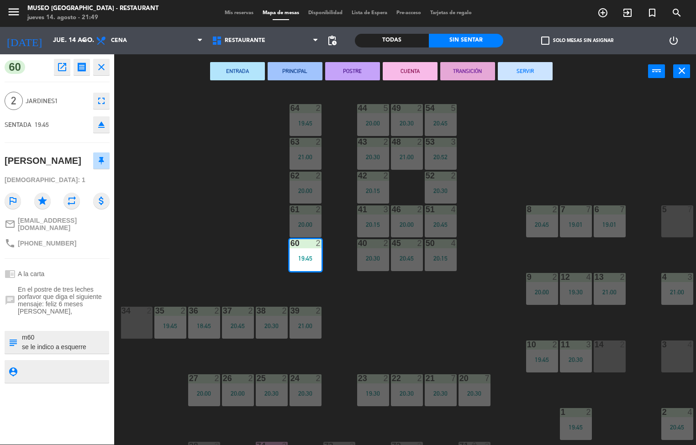
click at [372, 333] on div "44 5 20:00 49 2 20:30 54 5 20:45 64 2 19:45 48 2 21:00 53 3 20:52 63 2 21:00 43…" at bounding box center [408, 267] width 575 height 356
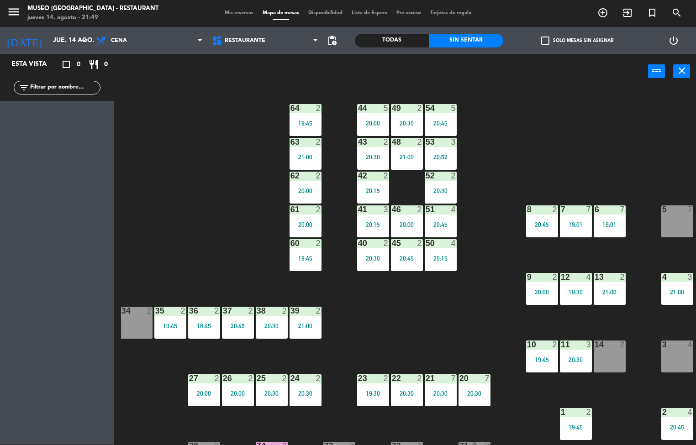
click at [308, 220] on div "61 2 20:00" at bounding box center [305, 221] width 32 height 32
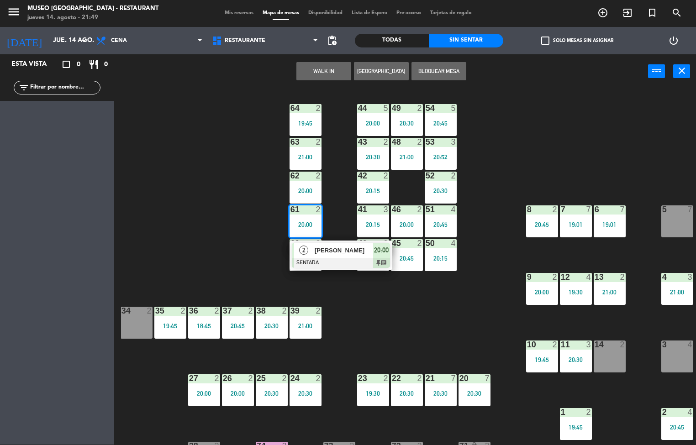
click at [337, 258] on div at bounding box center [341, 263] width 98 height 10
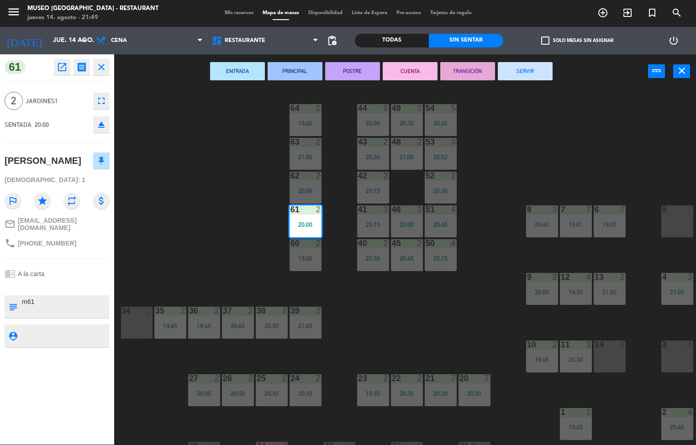
click at [388, 321] on div "44 5 20:00 49 2 20:30 54 5 20:45 64 2 19:45 48 2 21:00 53 3 20:52 63 2 21:00 43…" at bounding box center [408, 267] width 575 height 356
